Goal: Task Accomplishment & Management: Manage account settings

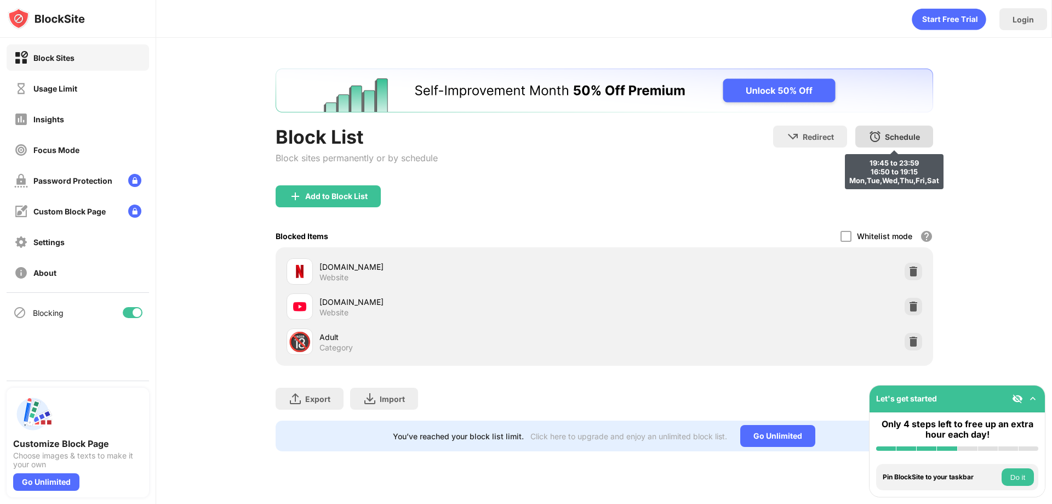
click at [888, 137] on div "Schedule" at bounding box center [902, 136] width 35 height 9
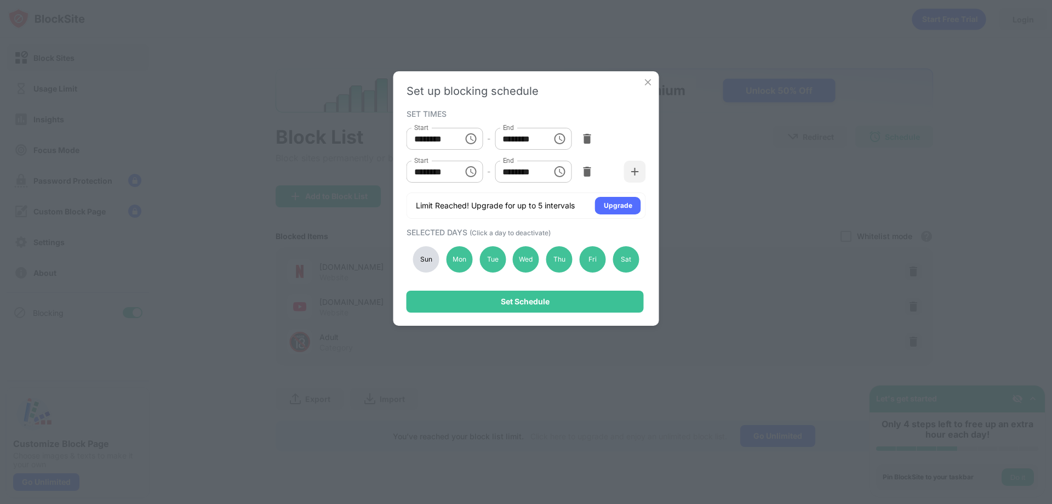
click at [643, 82] on img at bounding box center [648, 82] width 11 height 11
click at [644, 81] on img "Banner Message" at bounding box center [603, 90] width 657 height 44
